Goal: Task Accomplishment & Management: Use online tool/utility

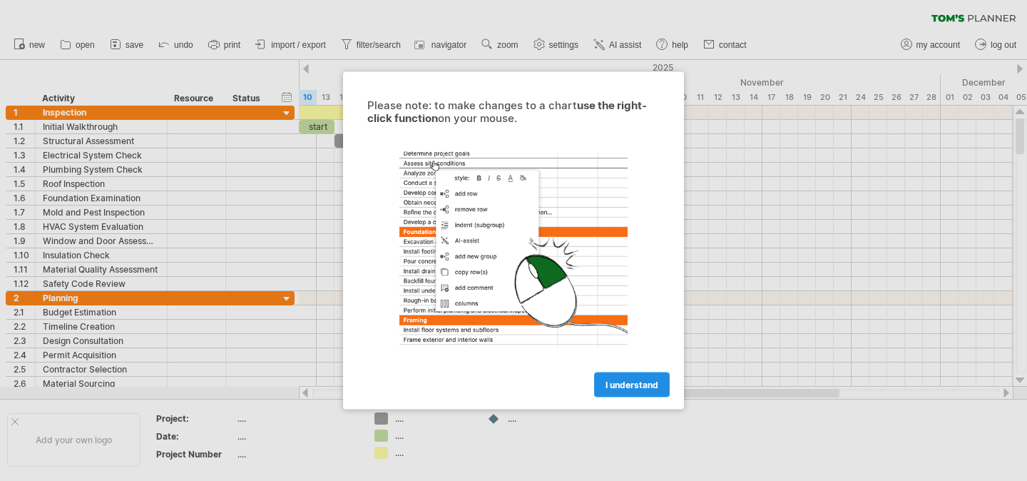
click at [631, 383] on span "I understand" at bounding box center [632, 385] width 53 height 11
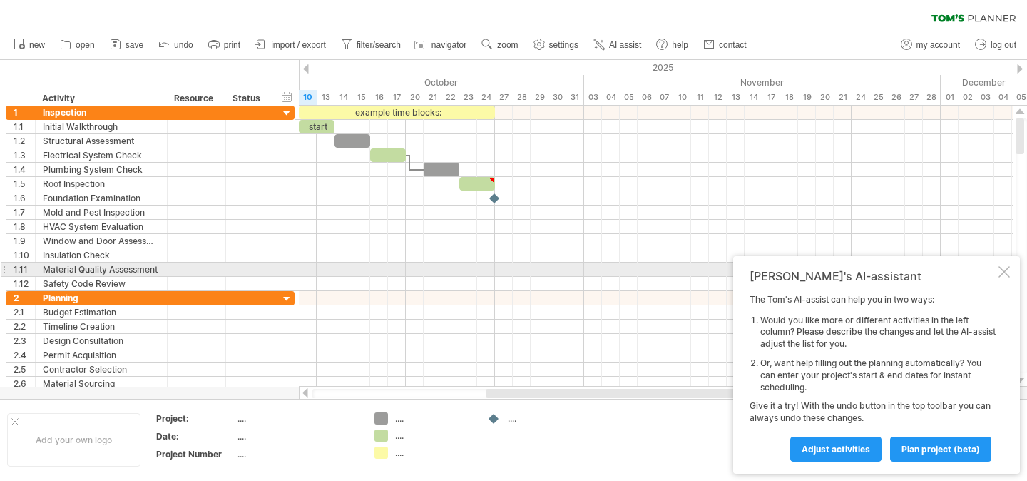
click at [1001, 266] on div at bounding box center [1004, 271] width 11 height 11
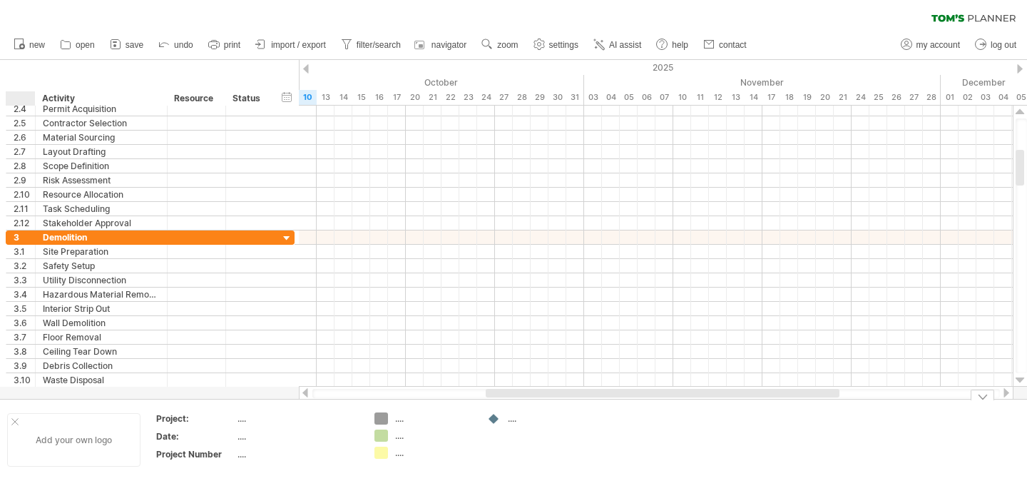
click at [15, 426] on div "Add your own logo" at bounding box center [73, 440] width 133 height 54
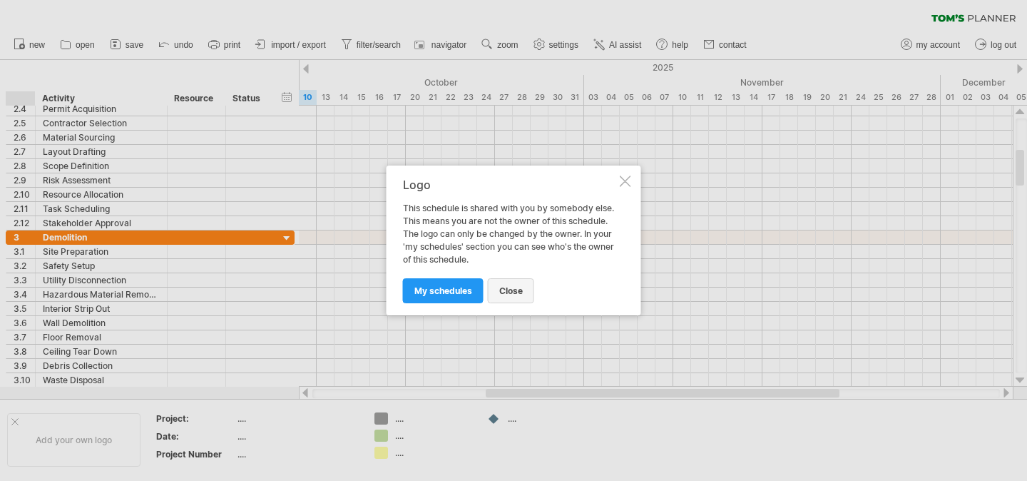
click at [512, 294] on span "close" at bounding box center [511, 290] width 24 height 11
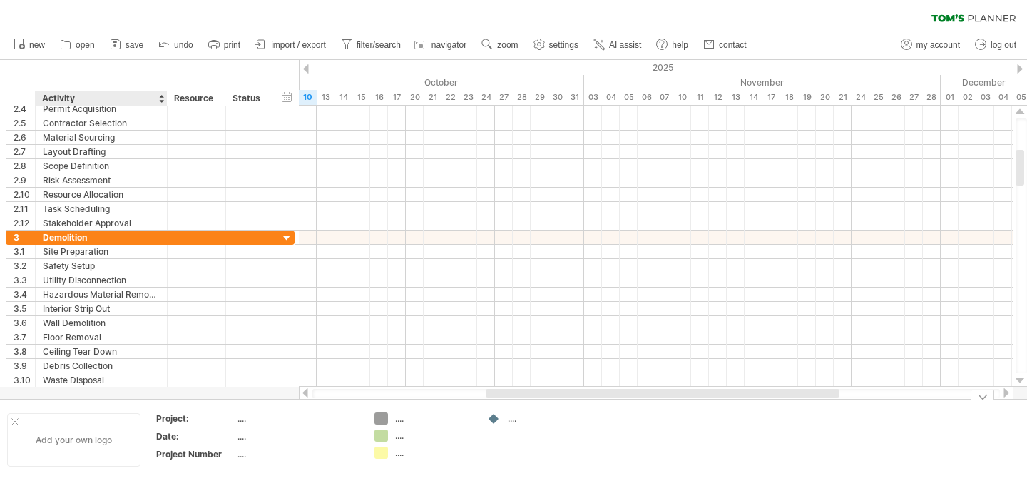
click at [98, 440] on div "Add your own logo" at bounding box center [73, 440] width 133 height 54
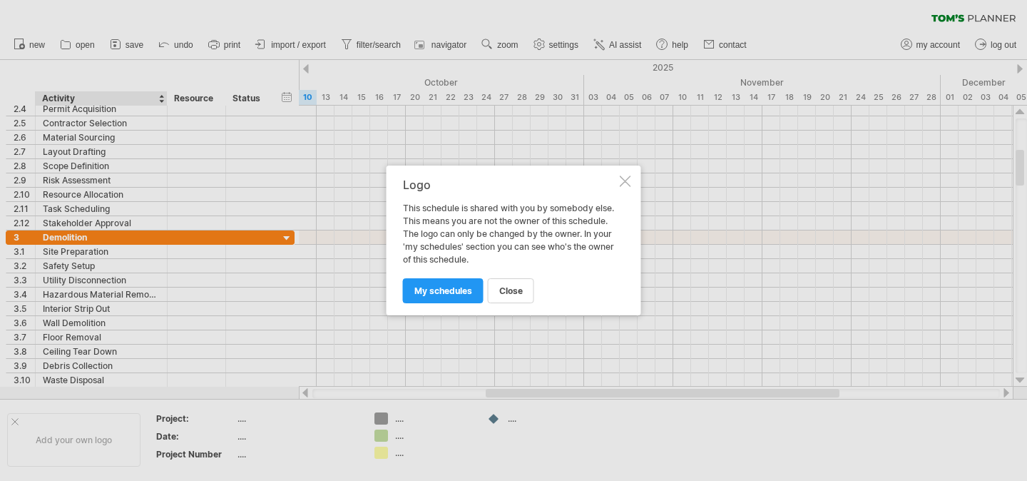
click at [635, 178] on div "Logo This schedule is shared with you by somebody else. This means you are not …" at bounding box center [514, 241] width 255 height 150
click at [620, 183] on div at bounding box center [625, 181] width 11 height 11
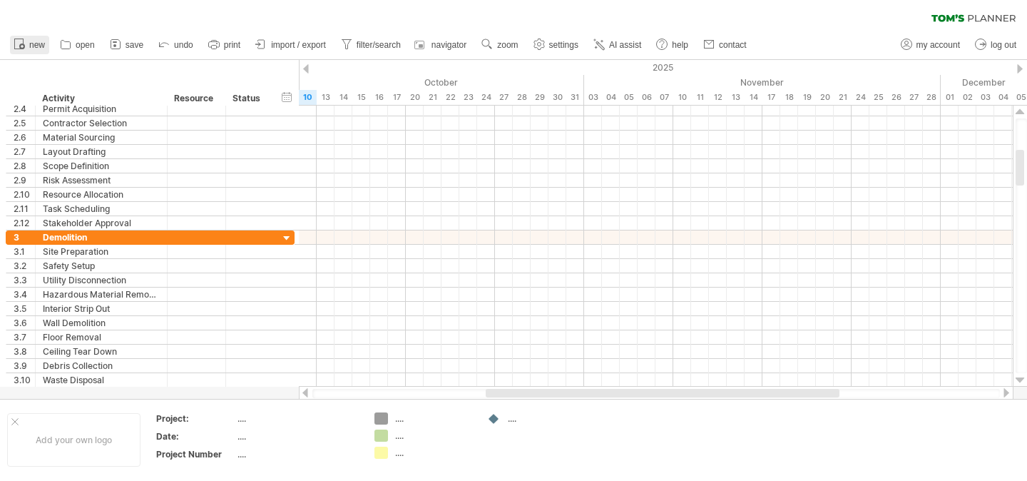
click at [35, 44] on span "new" at bounding box center [37, 45] width 16 height 10
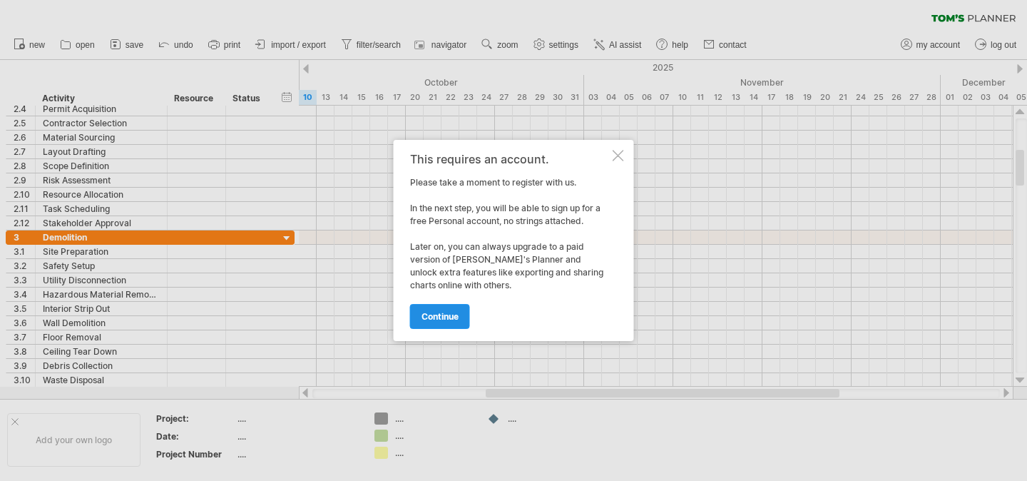
click at [437, 307] on link "continue" at bounding box center [440, 316] width 60 height 25
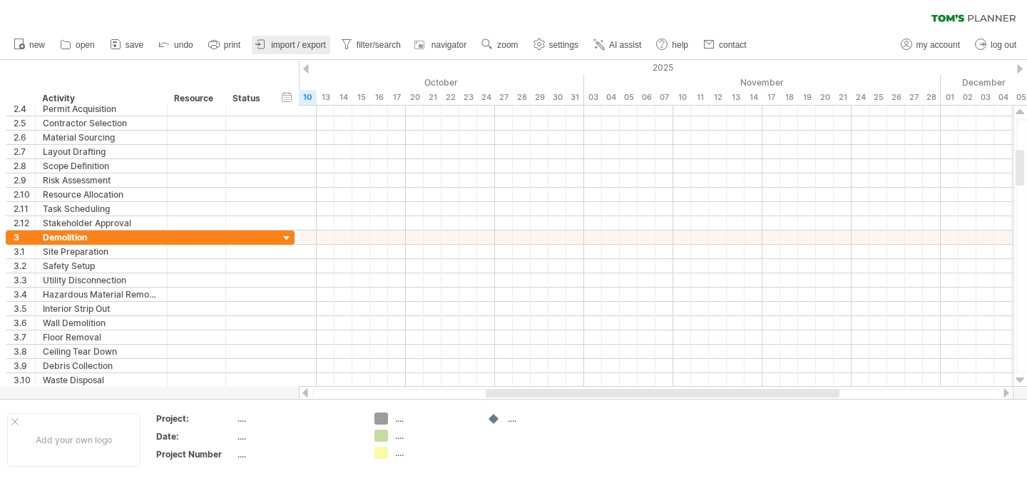
click at [308, 44] on span "import / export" at bounding box center [298, 45] width 55 height 10
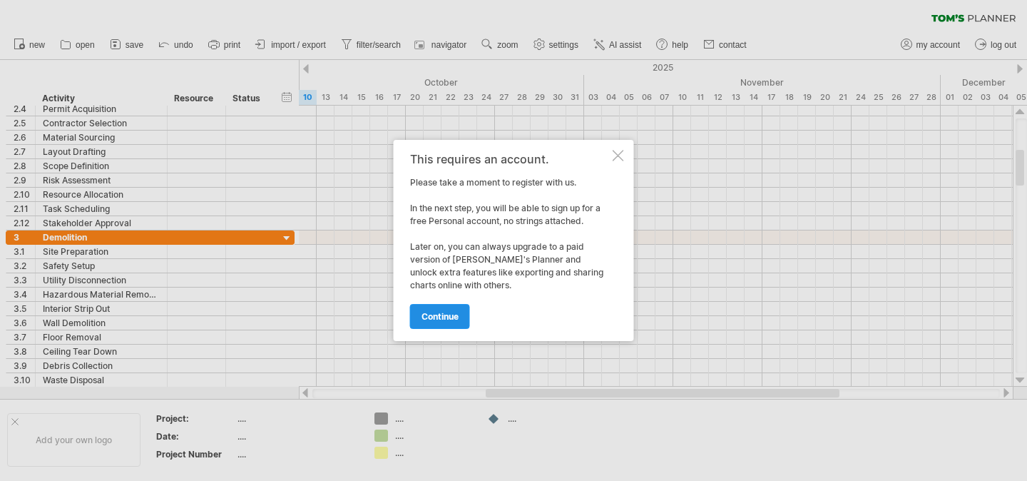
click at [430, 311] on span "continue" at bounding box center [440, 316] width 37 height 11
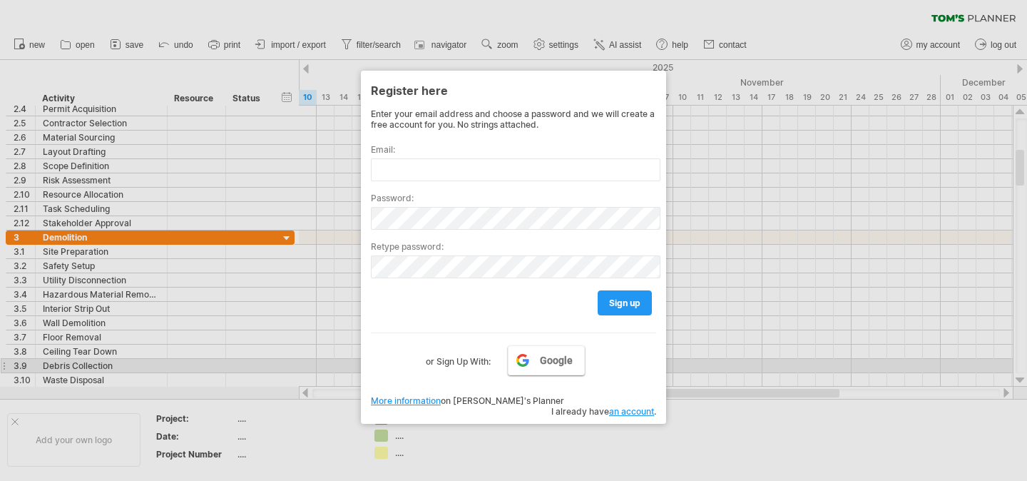
click at [541, 362] on span "Google" at bounding box center [556, 360] width 33 height 11
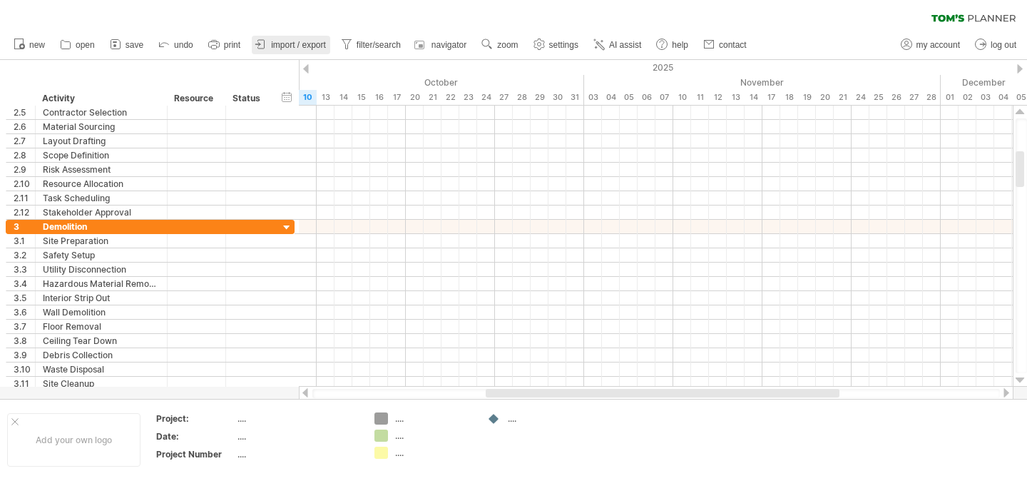
click at [304, 44] on span "import / export" at bounding box center [298, 45] width 55 height 10
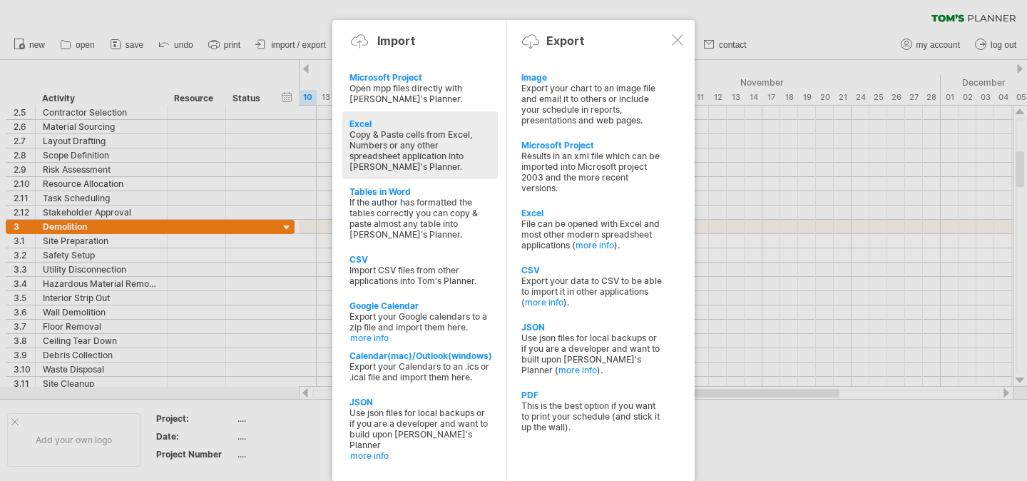
click at [382, 129] on div "Copy & Paste cells from Excel, Numbers or any other spreadsheet application int…" at bounding box center [420, 150] width 141 height 43
type textarea "**********"
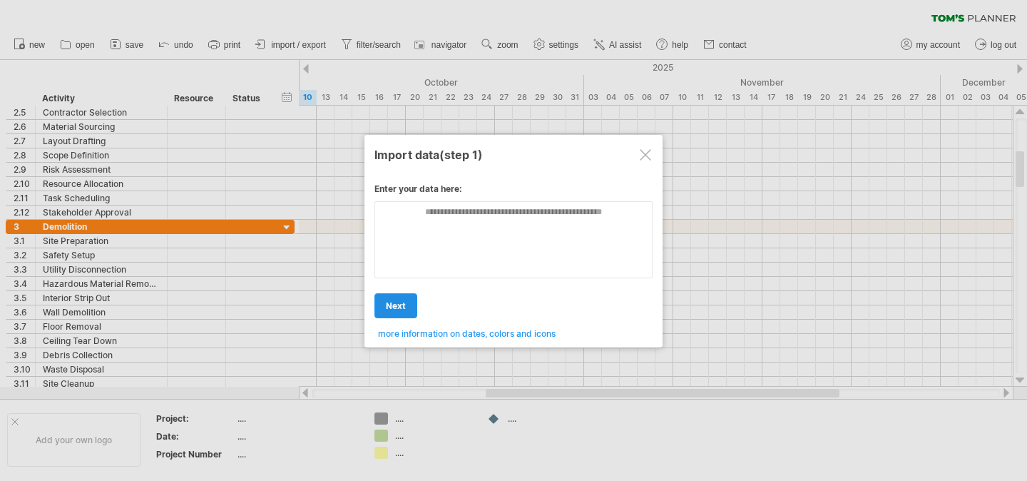
click at [405, 307] on span "next" at bounding box center [396, 305] width 20 height 11
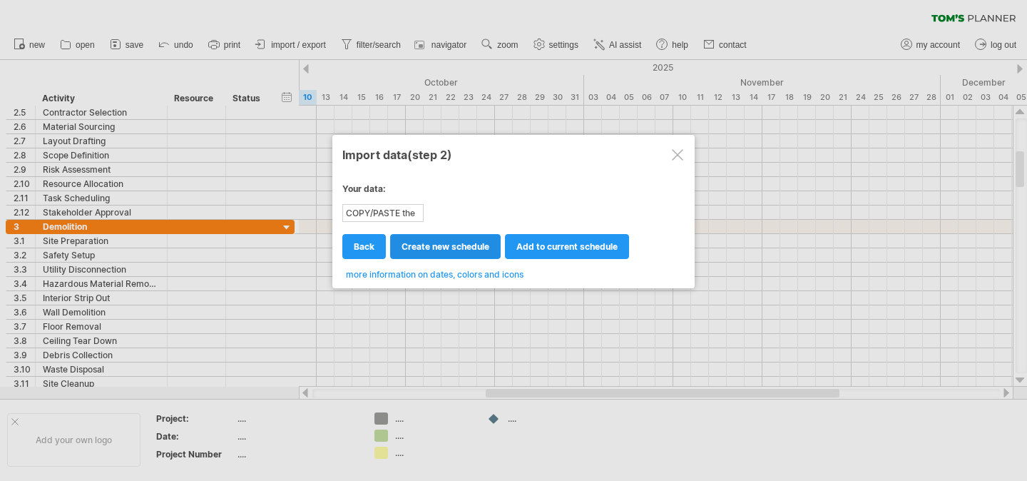
click at [455, 243] on span "create new schedule" at bounding box center [446, 246] width 88 height 11
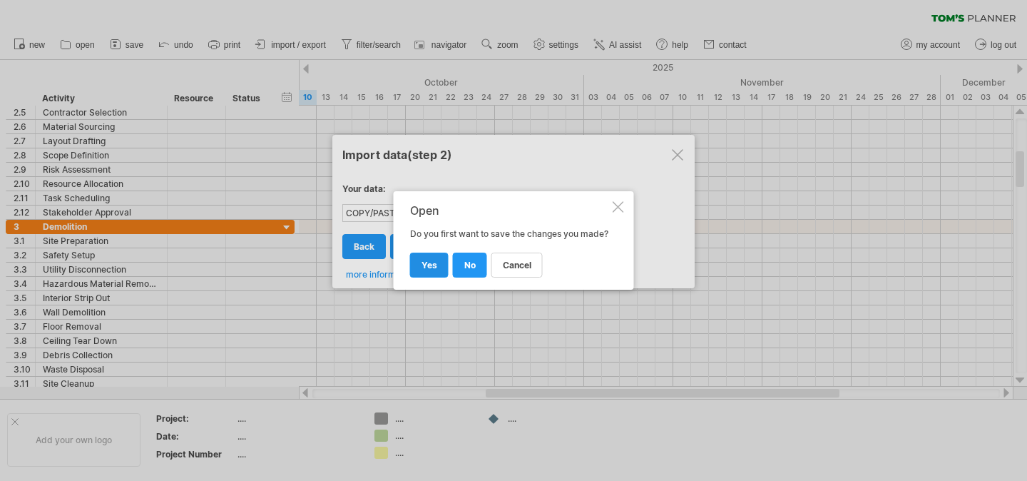
click at [422, 270] on span "yes" at bounding box center [430, 265] width 16 height 11
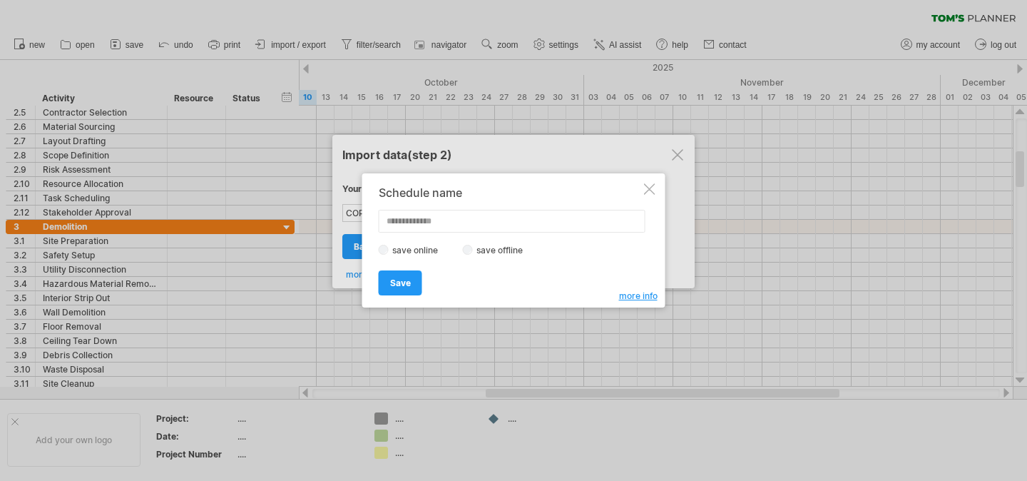
click at [500, 250] on label "save offline" at bounding box center [504, 250] width 62 height 11
click at [431, 224] on input "text" at bounding box center [512, 221] width 267 height 23
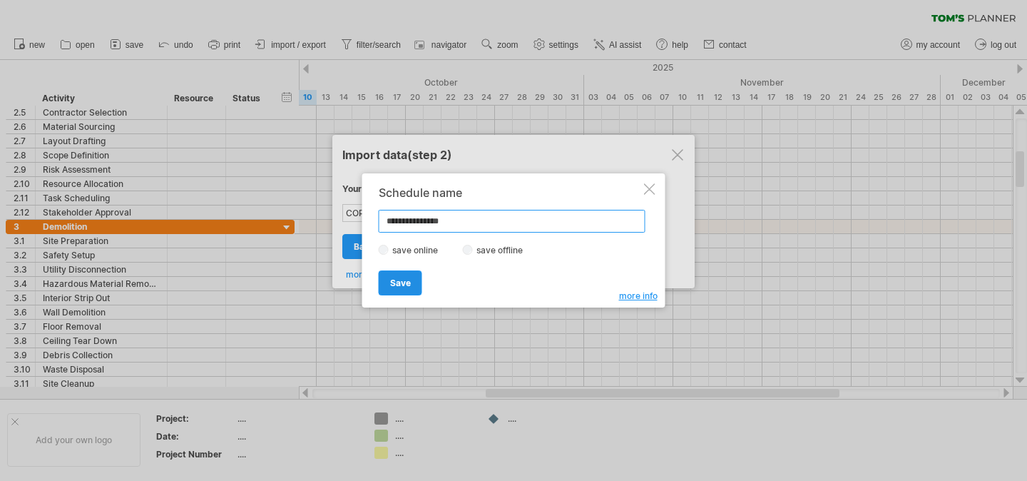
type input "**********"
click at [395, 282] on span "Save" at bounding box center [400, 283] width 21 height 11
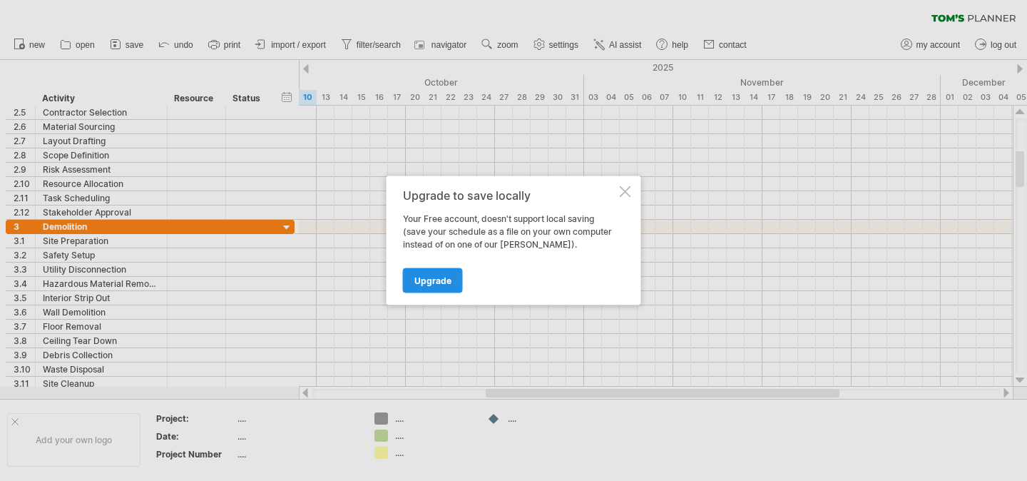
click at [440, 271] on link "Upgrade" at bounding box center [433, 280] width 60 height 25
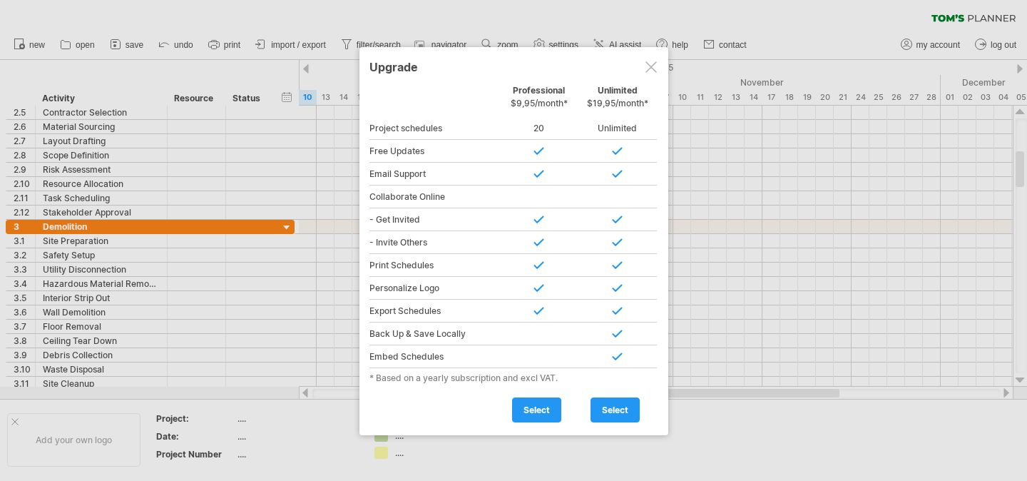
click at [647, 67] on div at bounding box center [651, 66] width 11 height 11
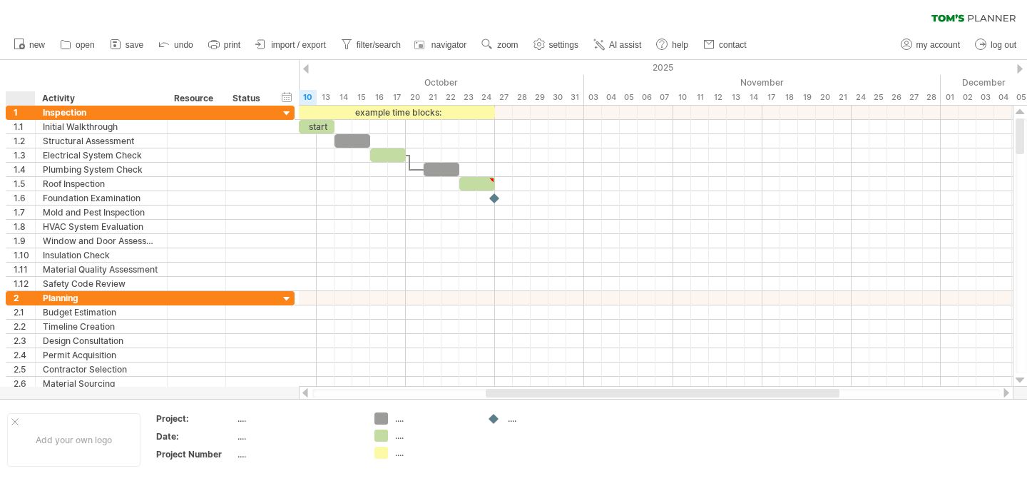
click at [13, 69] on div "hide start/end/duration show start/end/duration ******** Activity ******** Reso…" at bounding box center [149, 83] width 299 height 46
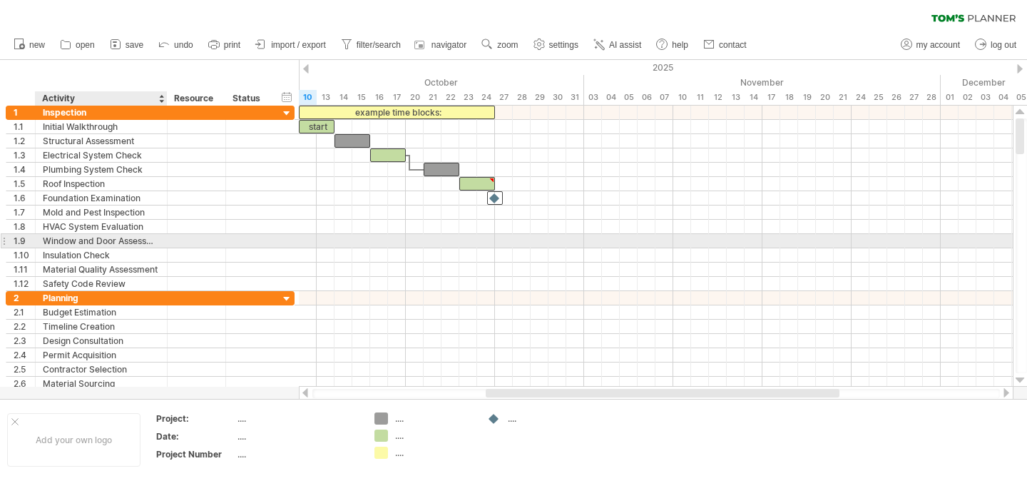
click at [136, 237] on div "Window and Door Assessment" at bounding box center [101, 241] width 117 height 14
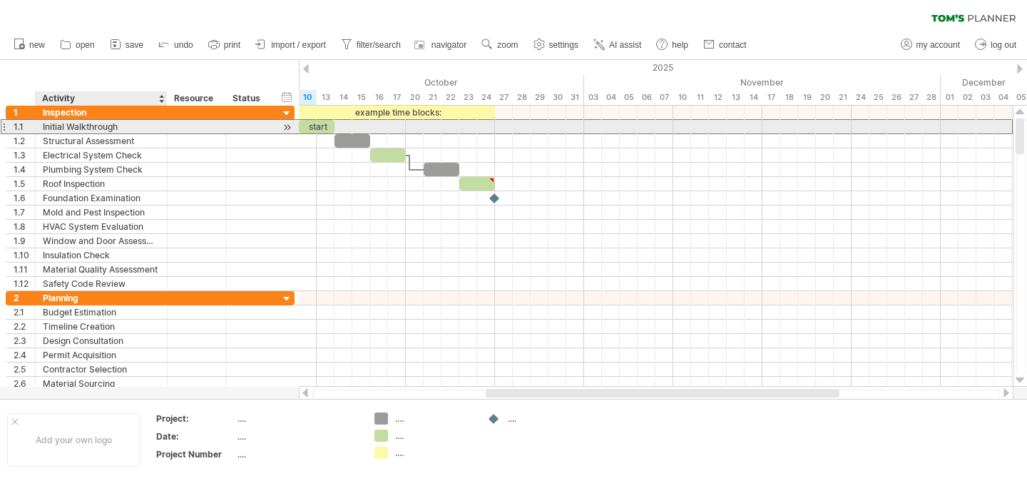
click at [55, 128] on div "Initial Walkthrough" at bounding box center [101, 127] width 117 height 14
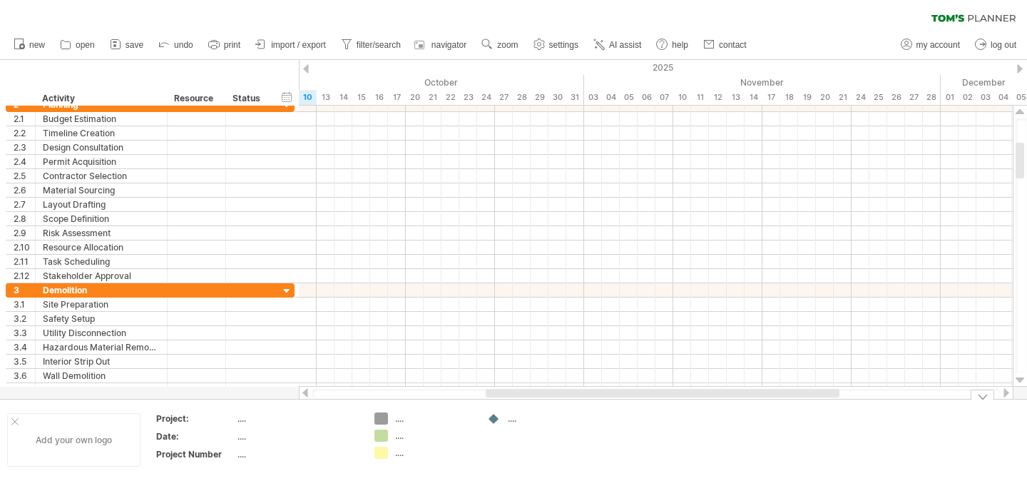
click at [9, 425] on div "Add your own logo" at bounding box center [73, 440] width 133 height 54
